Goal: Find specific page/section: Find specific page/section

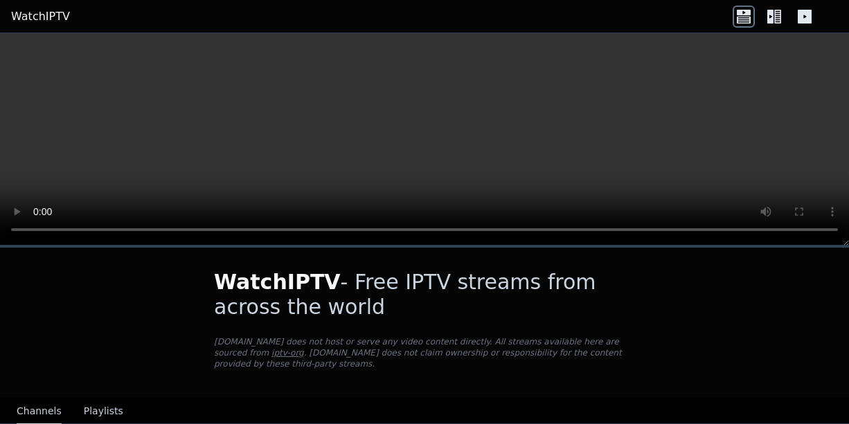
scroll to position [1108, 0]
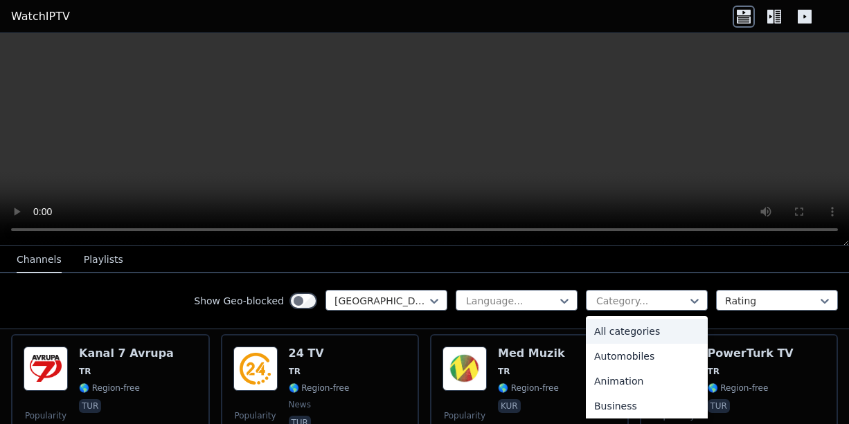
drag, startPoint x: 0, startPoint y: 0, endPoint x: 626, endPoint y: 294, distance: 691.8
click at [626, 294] on div at bounding box center [641, 301] width 93 height 14
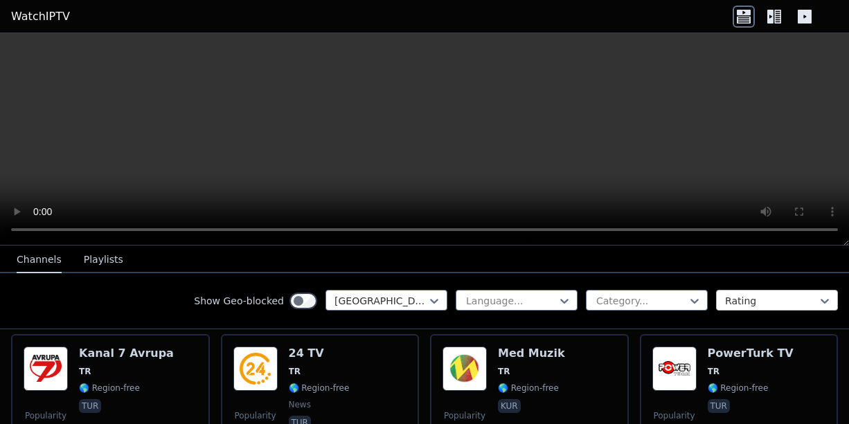
click at [759, 295] on div at bounding box center [771, 301] width 93 height 14
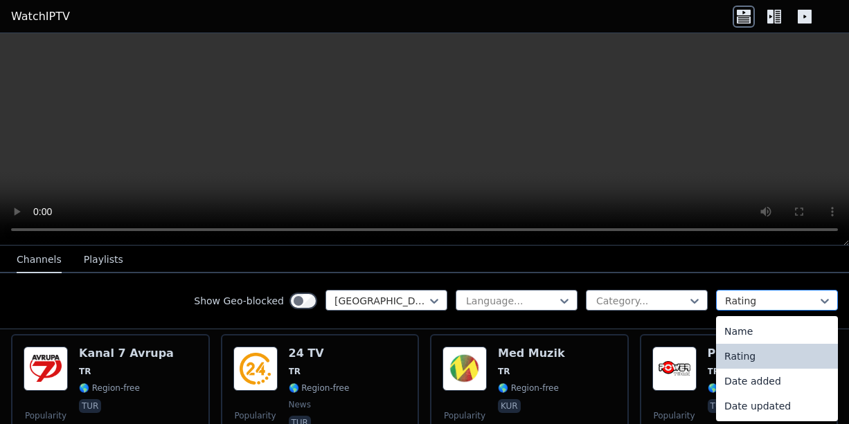
click at [759, 295] on div at bounding box center [771, 301] width 93 height 14
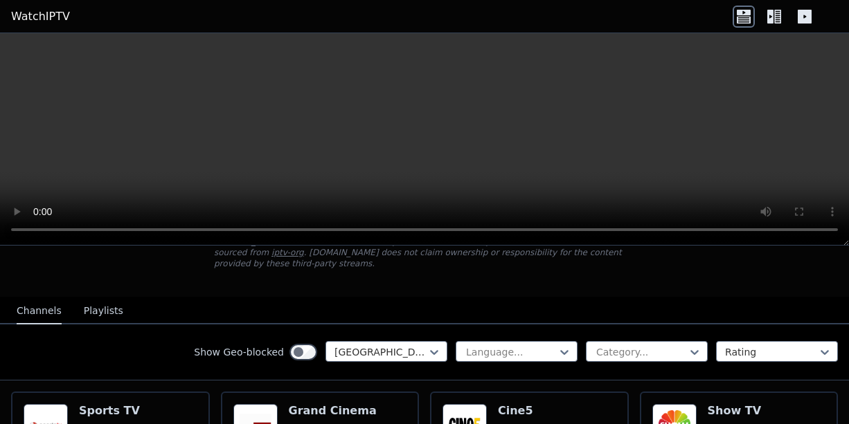
scroll to position [138, 0]
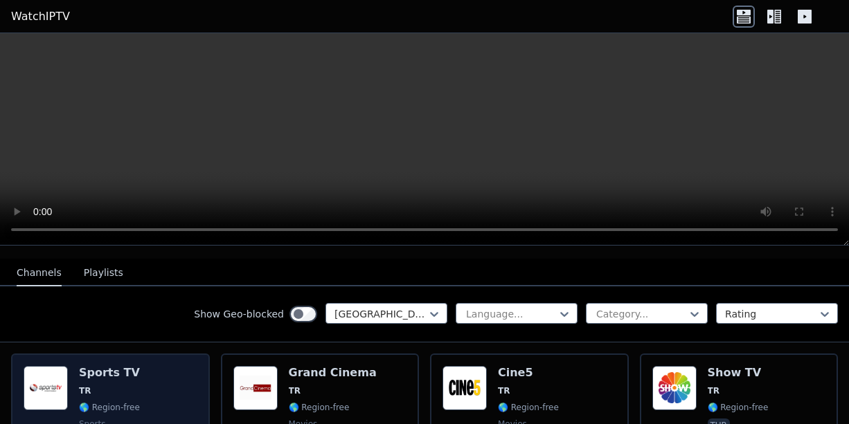
click at [134, 366] on div "Popularity 2997 Sports TV TR 🌎 Region-free sports tur" at bounding box center [111, 416] width 174 height 100
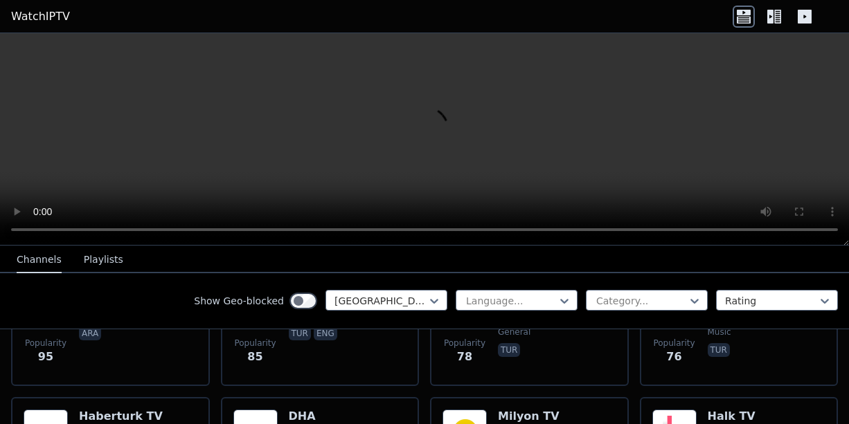
scroll to position [831, 0]
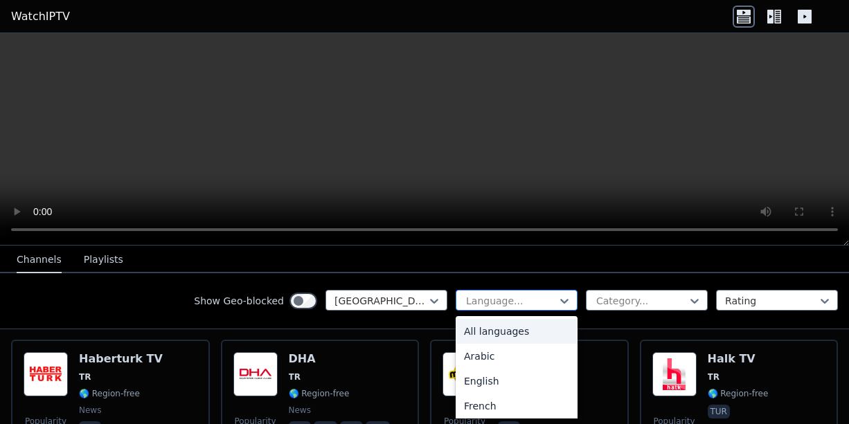
click at [523, 299] on div at bounding box center [510, 301] width 93 height 14
type input "*"
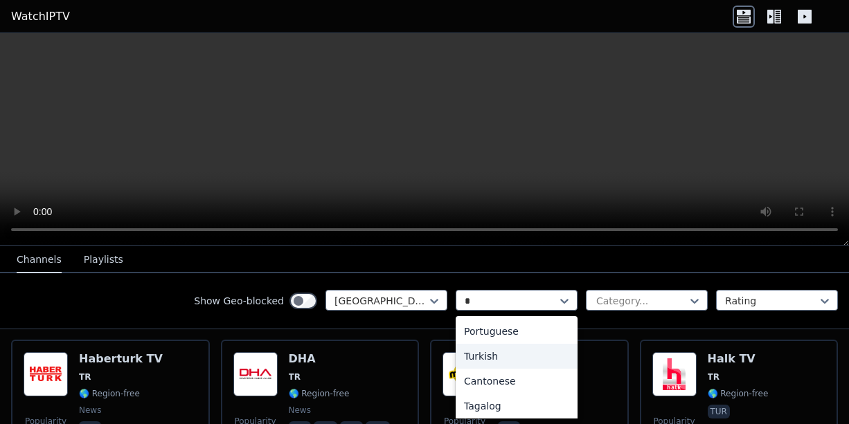
click at [494, 357] on div "Turkish" at bounding box center [516, 356] width 122 height 25
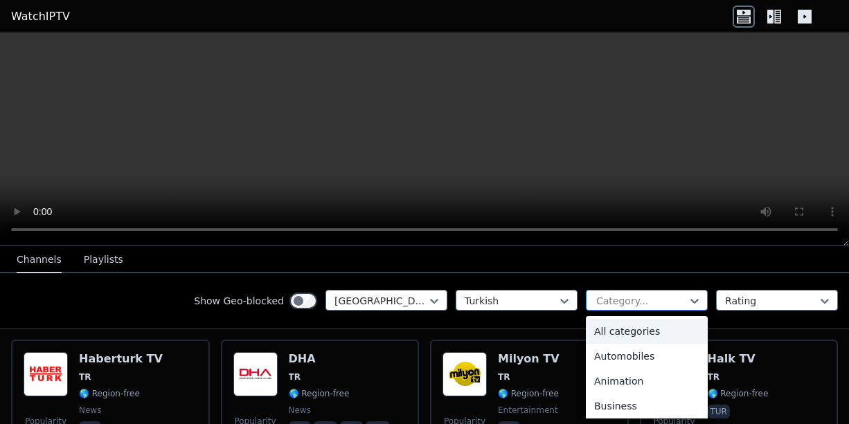
click at [617, 296] on div at bounding box center [641, 301] width 93 height 14
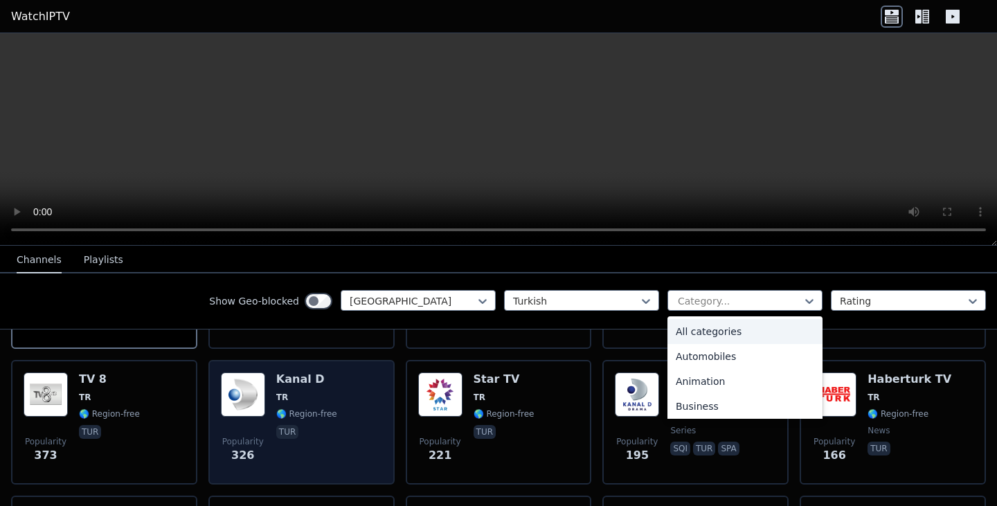
scroll to position [277, 0]
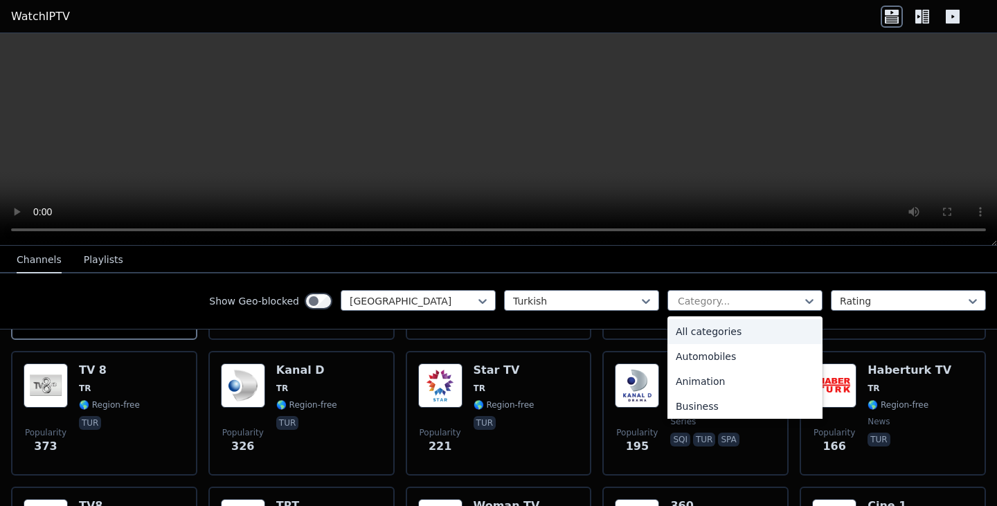
click at [813, 299] on div "Turkish 27 results available. Use Up and Down to choose options, press Enter to…" at bounding box center [745, 301] width 482 height 22
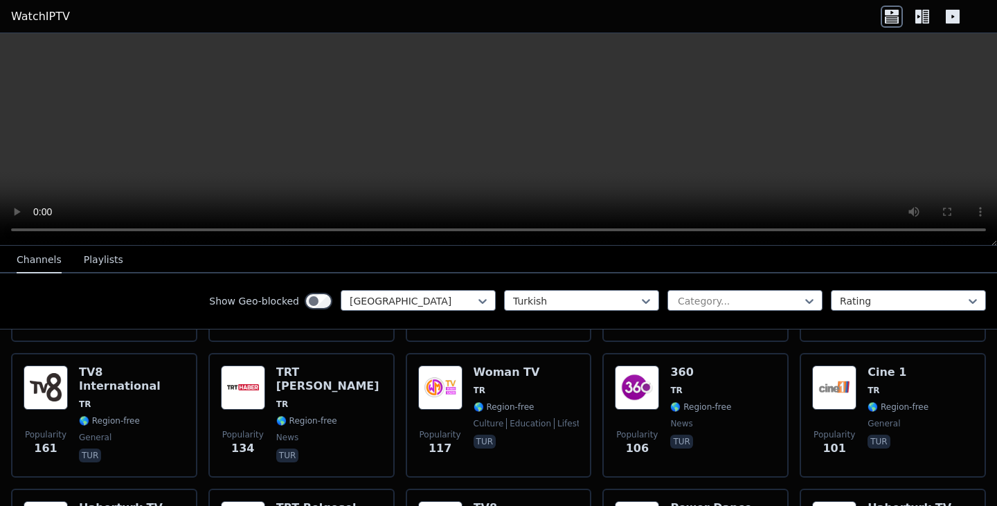
scroll to position [279, 0]
